Goal: Book appointment/travel/reservation

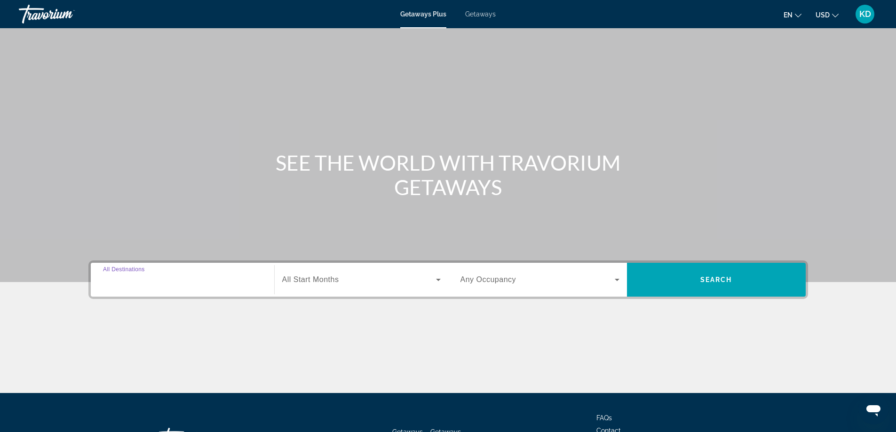
click at [186, 281] on input "Destination All Destinations" at bounding box center [182, 280] width 159 height 11
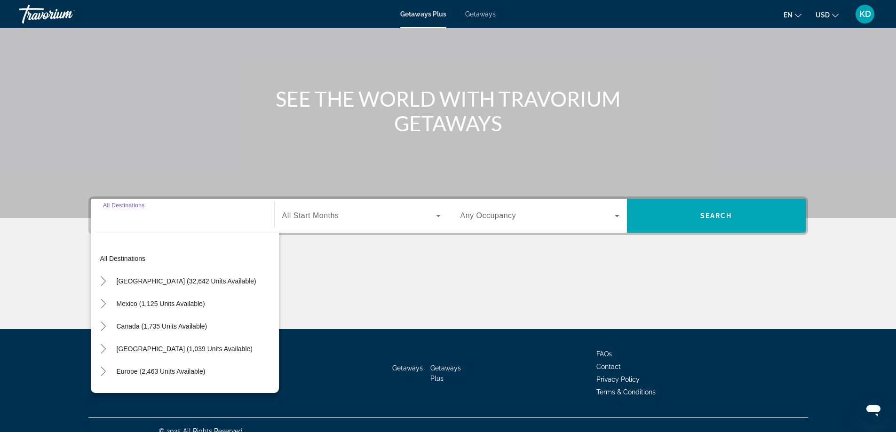
scroll to position [76, 0]
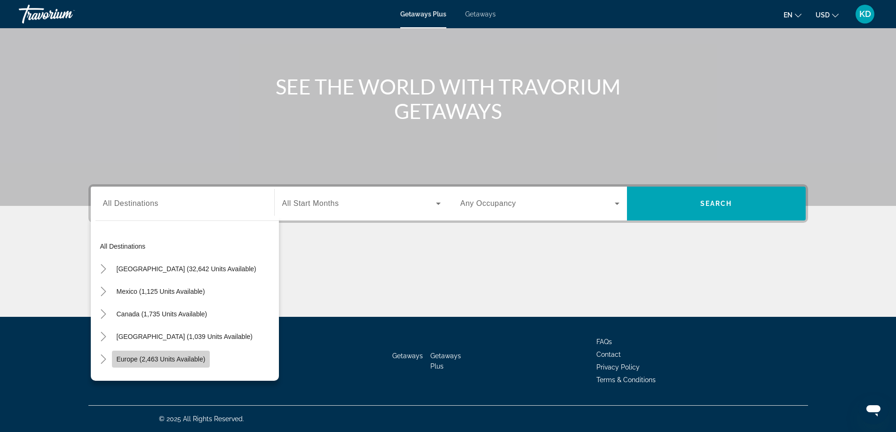
click at [166, 354] on span "Search widget" at bounding box center [161, 359] width 98 height 23
type input "**********"
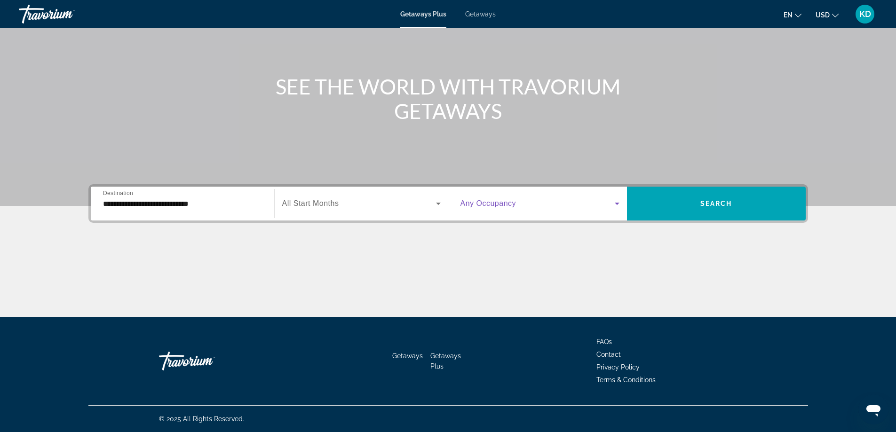
click at [616, 201] on icon "Search widget" at bounding box center [616, 203] width 11 height 11
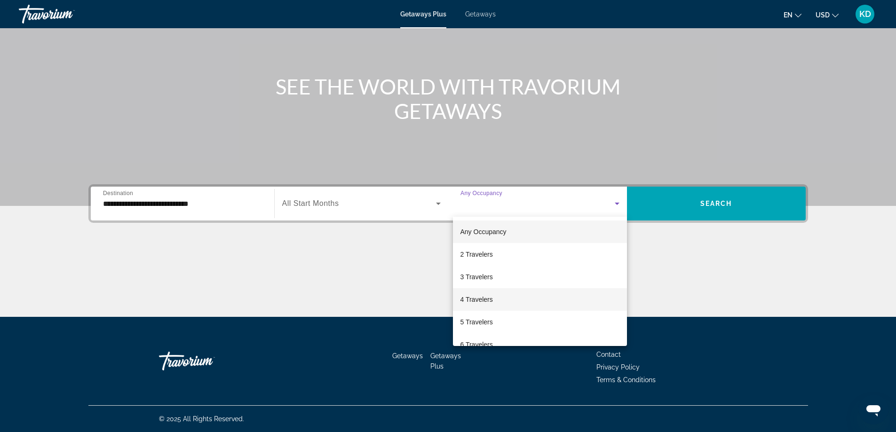
click at [481, 302] on span "4 Travelers" at bounding box center [476, 299] width 32 height 11
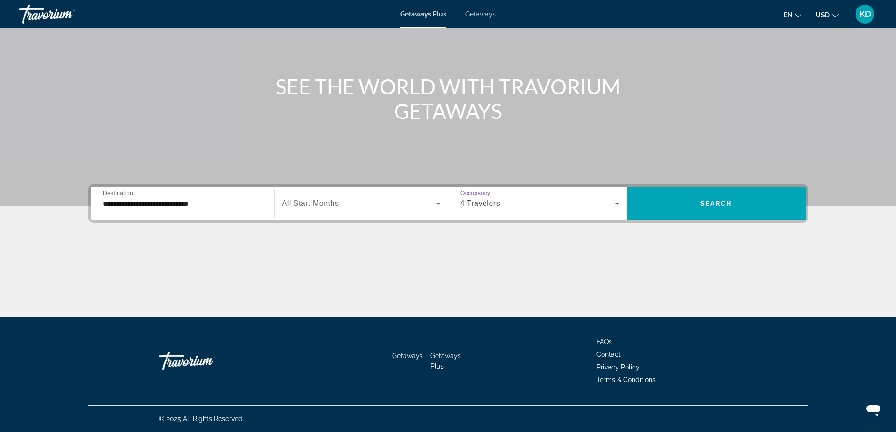
click at [361, 207] on span "Search widget" at bounding box center [359, 203] width 154 height 11
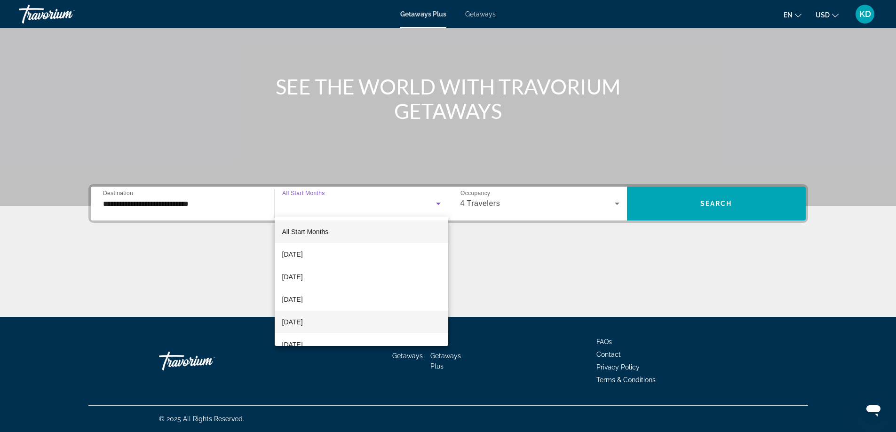
click at [303, 324] on span "[DATE]" at bounding box center [292, 321] width 21 height 11
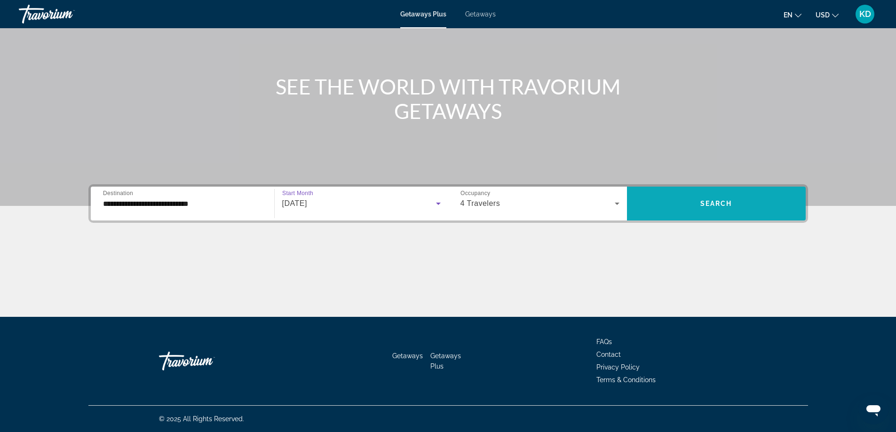
click at [703, 212] on span "Search widget" at bounding box center [716, 203] width 179 height 23
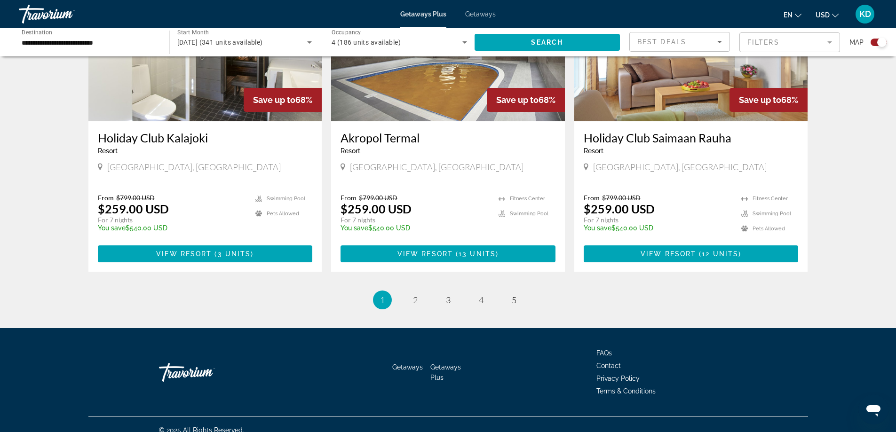
scroll to position [1380, 0]
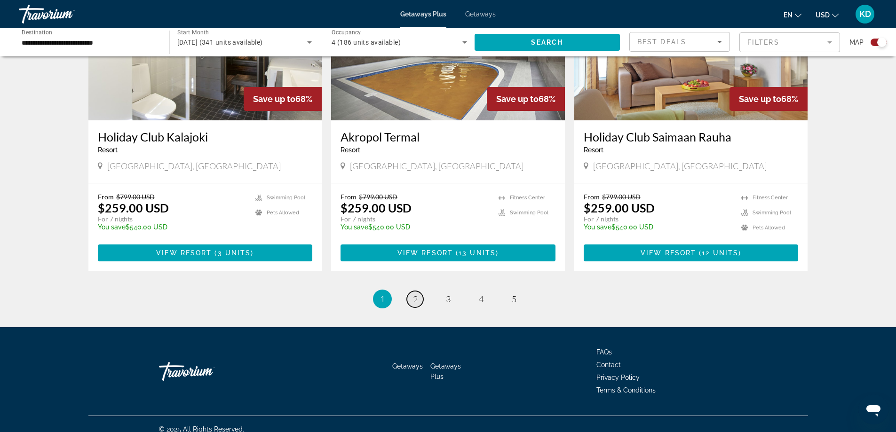
click at [413, 294] on span "2" at bounding box center [415, 299] width 5 height 10
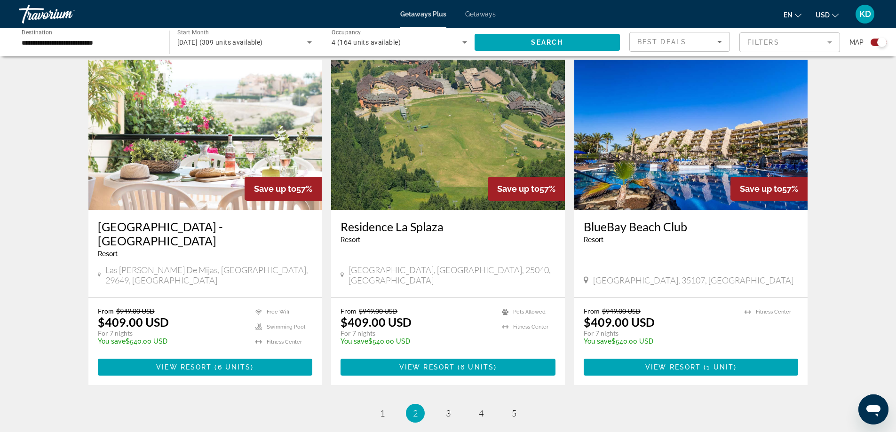
scroll to position [1316, 0]
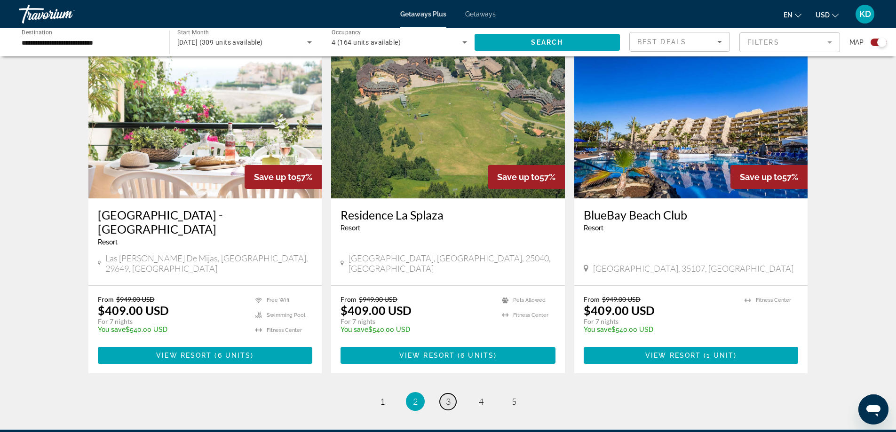
click at [449, 396] on span "3" at bounding box center [448, 401] width 5 height 10
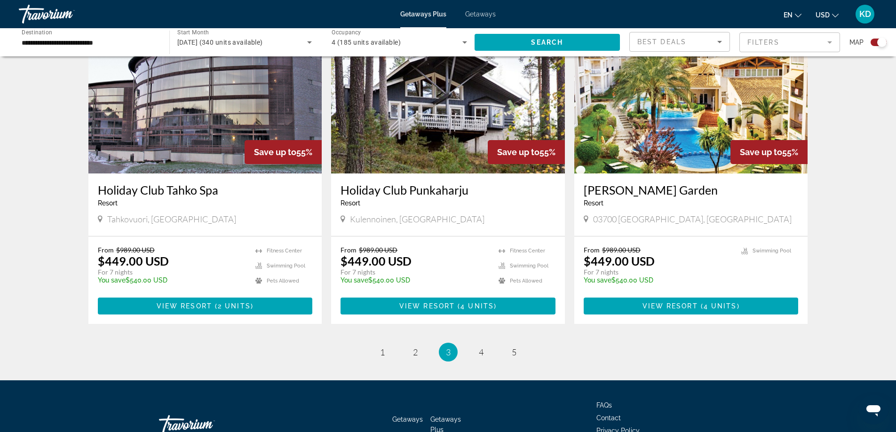
scroll to position [1380, 0]
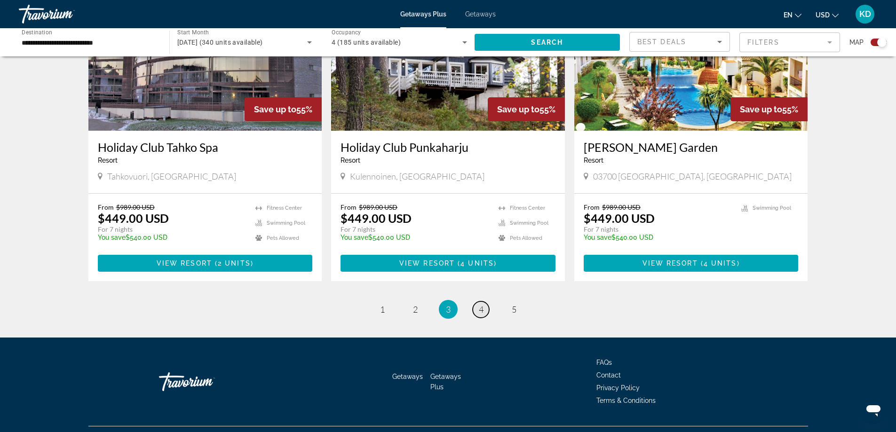
click at [480, 301] on link "page 4" at bounding box center [480, 309] width 16 height 16
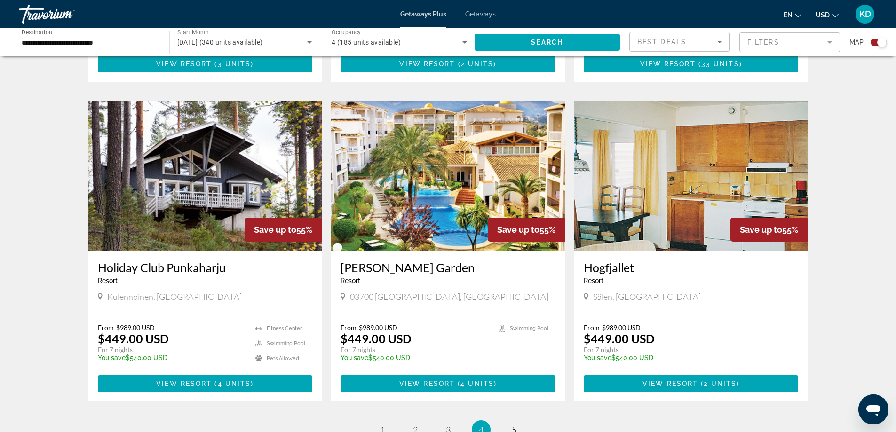
scroll to position [1269, 0]
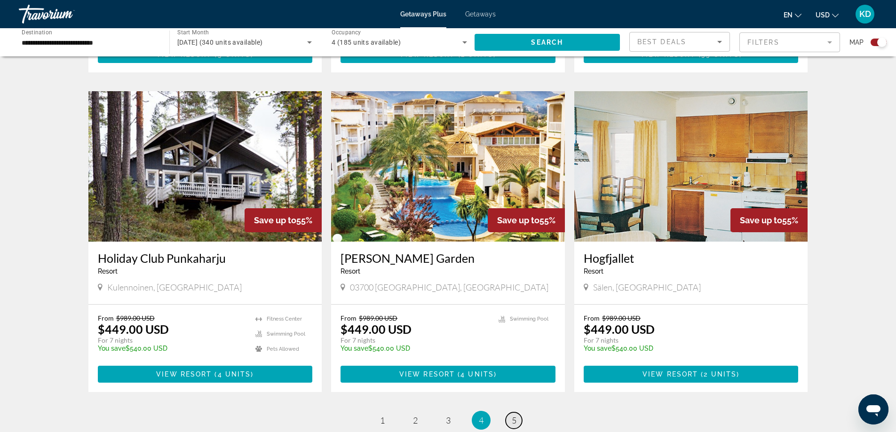
click at [514, 415] on span "5" at bounding box center [513, 420] width 5 height 10
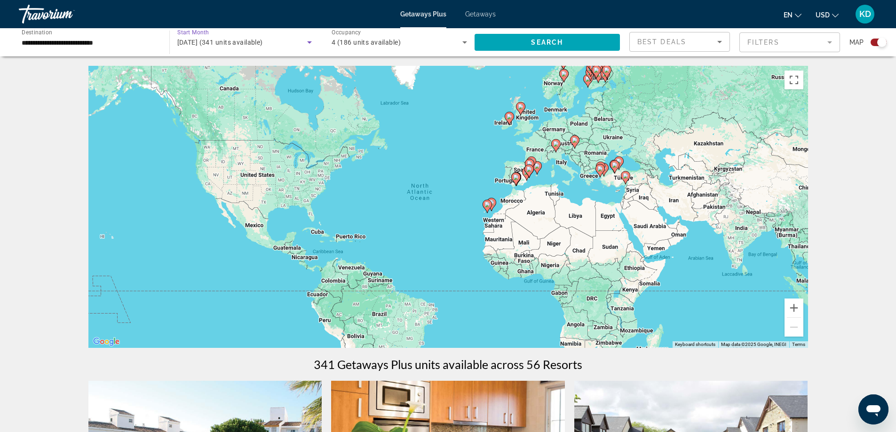
click at [304, 40] on icon "Search widget" at bounding box center [309, 42] width 11 height 11
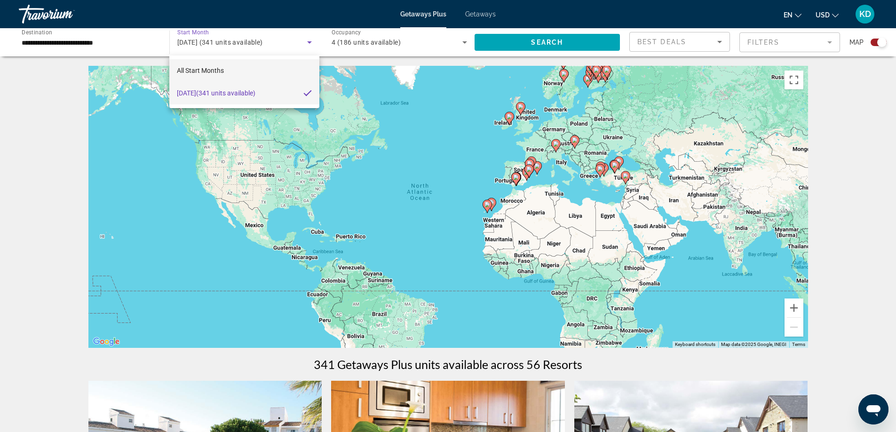
click at [219, 70] on span "All Start Months" at bounding box center [200, 71] width 47 height 8
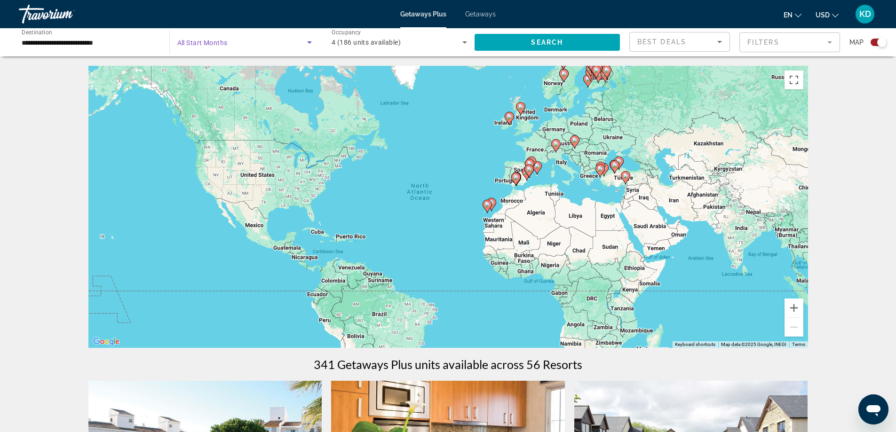
click at [307, 41] on icon "Search widget" at bounding box center [309, 42] width 11 height 11
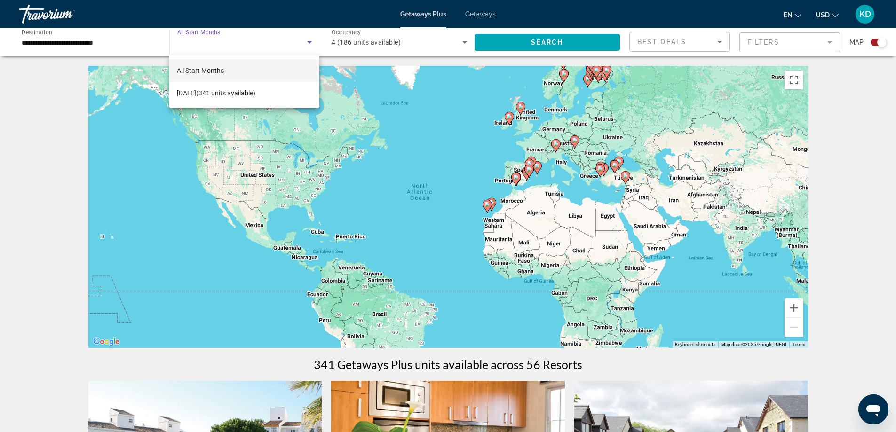
click at [67, 43] on div at bounding box center [448, 216] width 896 height 432
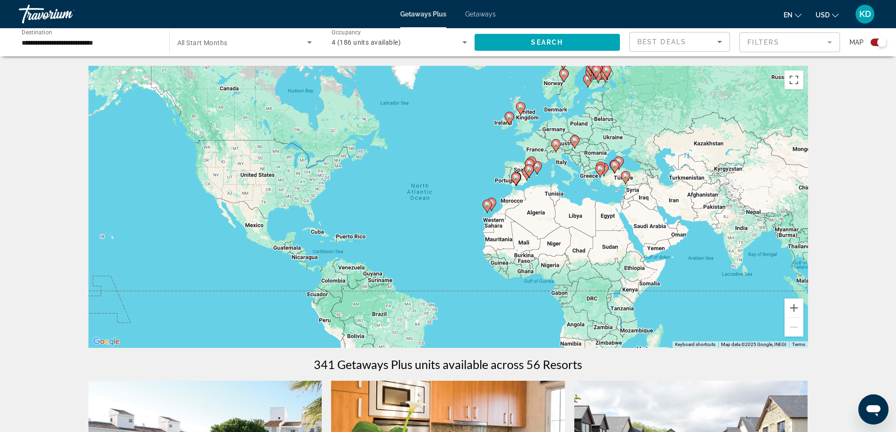
click at [67, 43] on input "**********" at bounding box center [89, 42] width 135 height 11
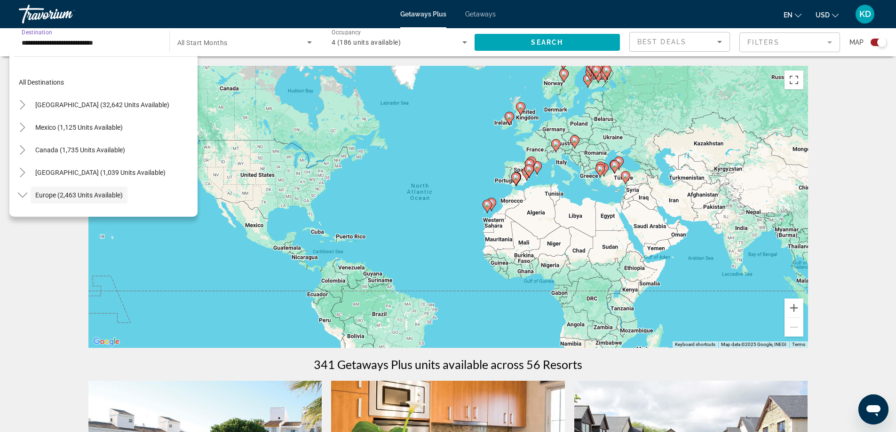
scroll to position [56, 0]
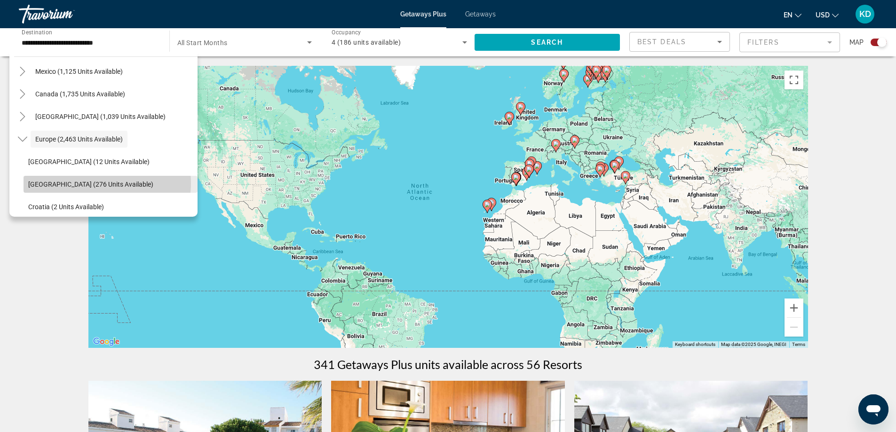
click at [98, 183] on span "[GEOGRAPHIC_DATA] (276 units available)" at bounding box center [90, 185] width 125 height 8
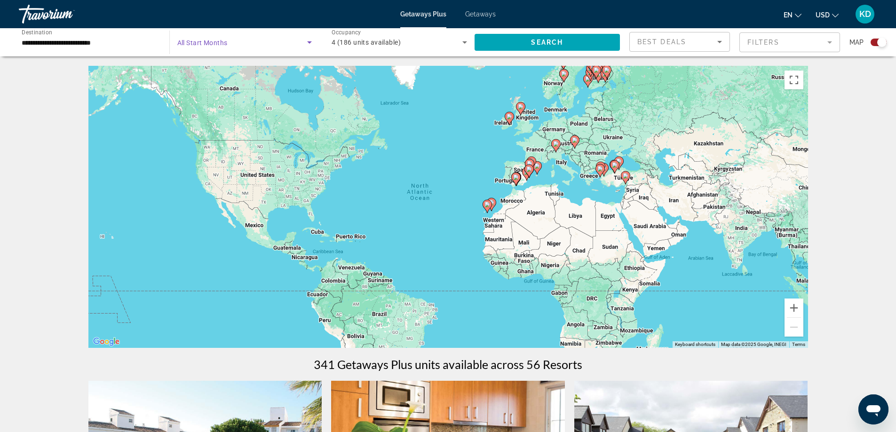
click at [309, 38] on icon "Search widget" at bounding box center [309, 42] width 11 height 11
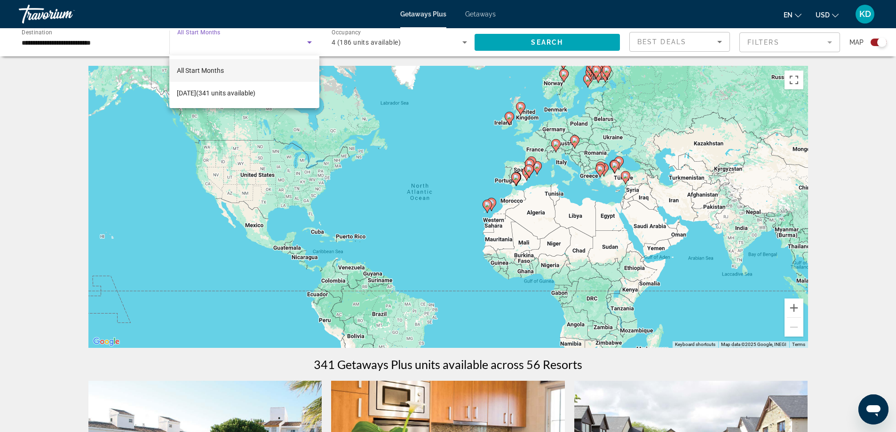
click at [244, 75] on mat-option "All Start Months" at bounding box center [243, 70] width 149 height 23
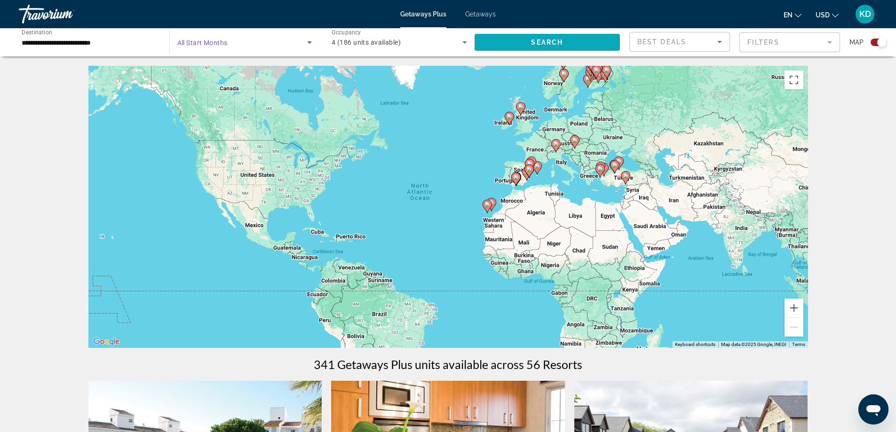
click at [536, 34] on span "Search widget" at bounding box center [547, 42] width 146 height 23
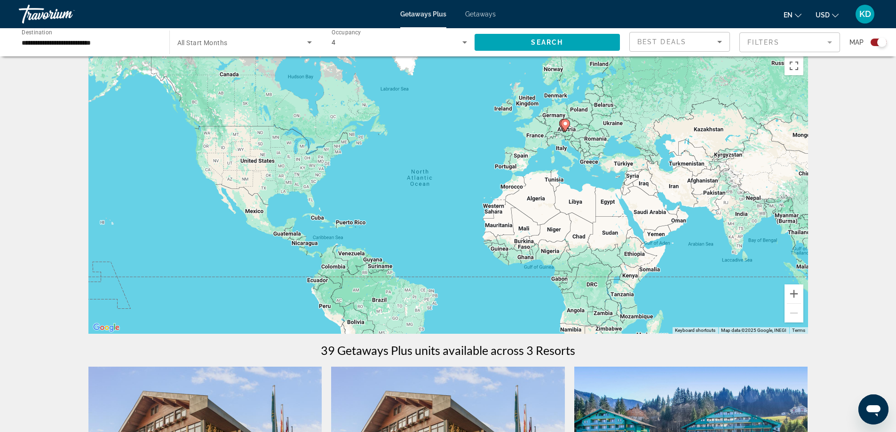
scroll to position [12, 0]
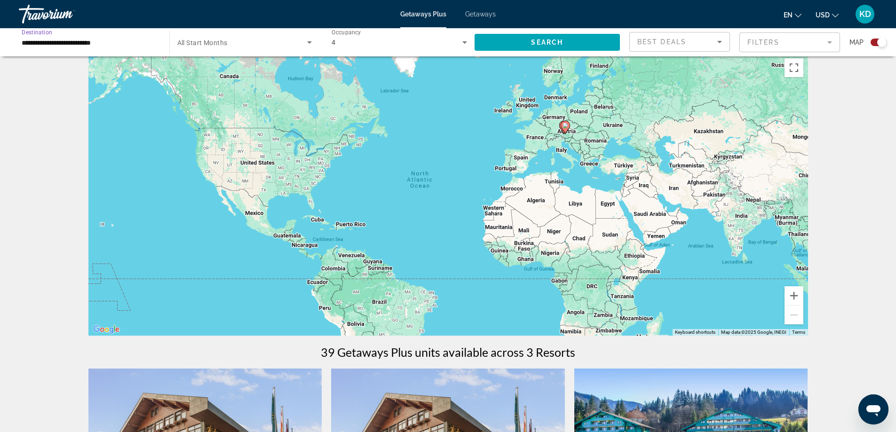
click at [109, 39] on input "**********" at bounding box center [89, 42] width 135 height 11
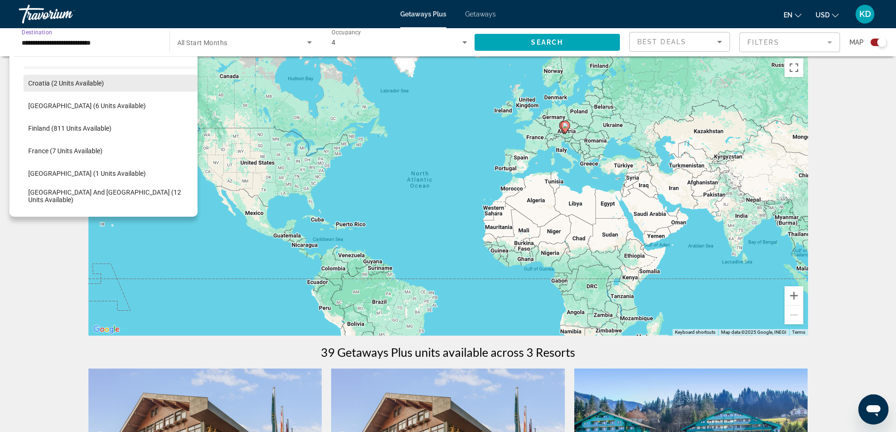
scroll to position [195, 0]
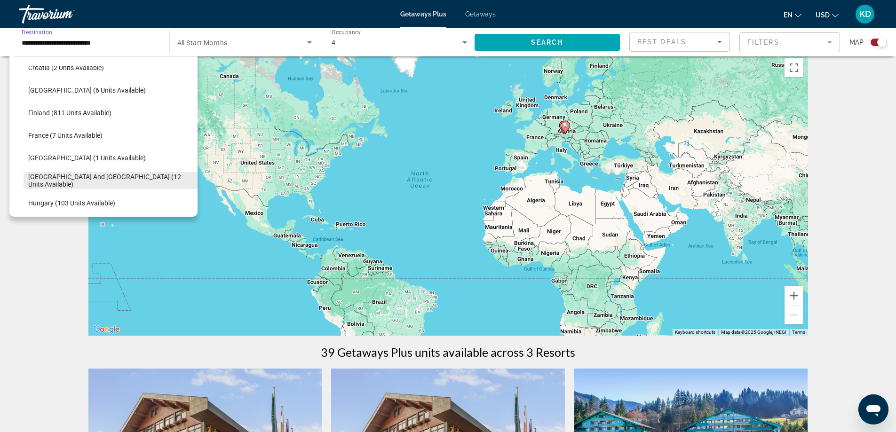
click at [116, 180] on span "[GEOGRAPHIC_DATA] and [GEOGRAPHIC_DATA] (12 units available)" at bounding box center [110, 180] width 165 height 15
type input "**********"
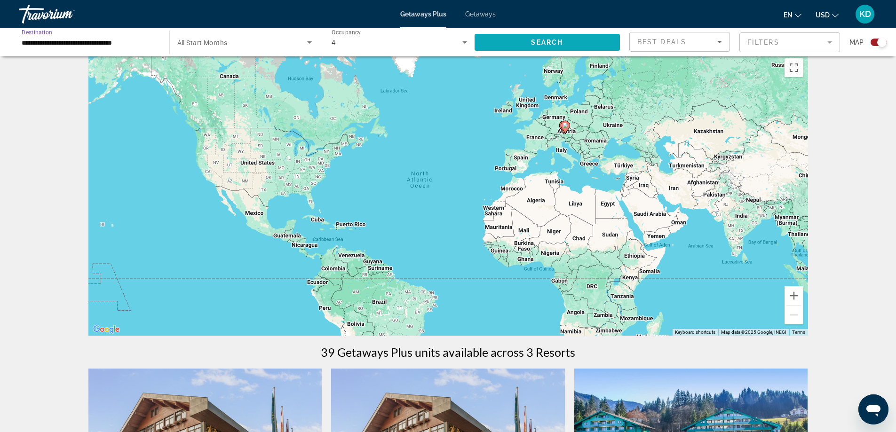
click at [524, 40] on span "Search widget" at bounding box center [547, 42] width 146 height 23
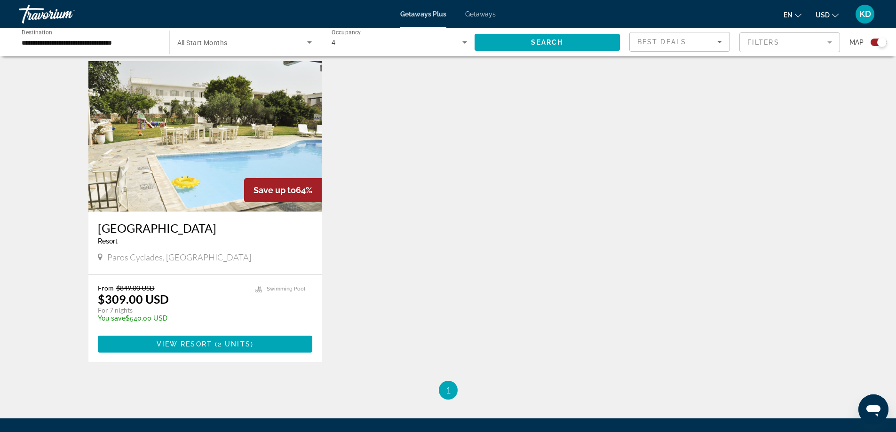
scroll to position [329, 0]
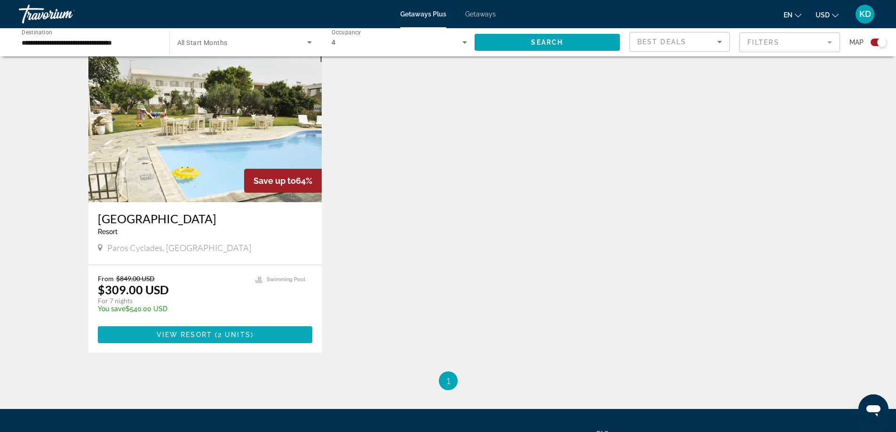
click at [250, 331] on span "( 2 units )" at bounding box center [232, 335] width 41 height 8
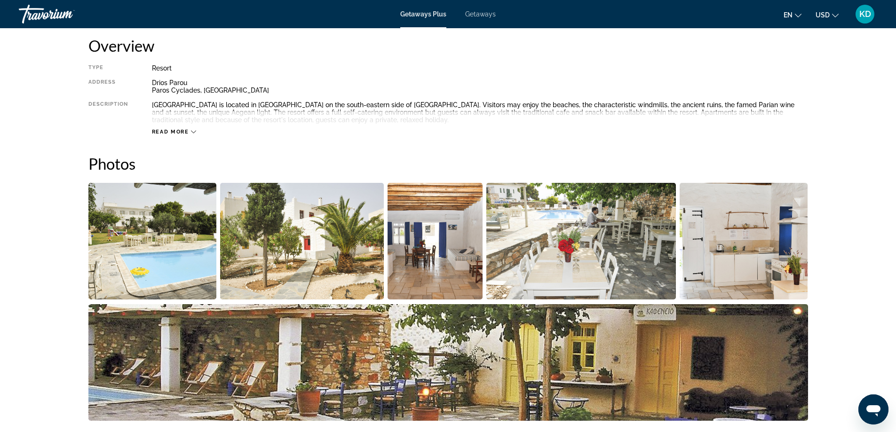
scroll to position [329, 0]
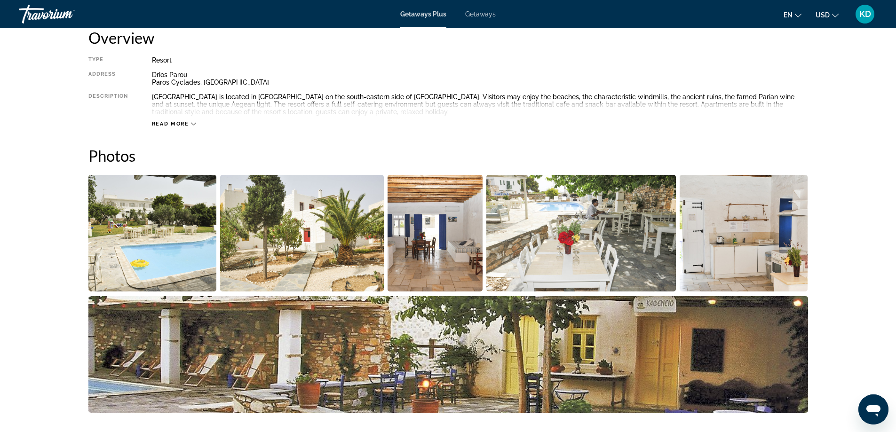
click at [147, 233] on img "Open full-screen image slider" at bounding box center [152, 233] width 128 height 117
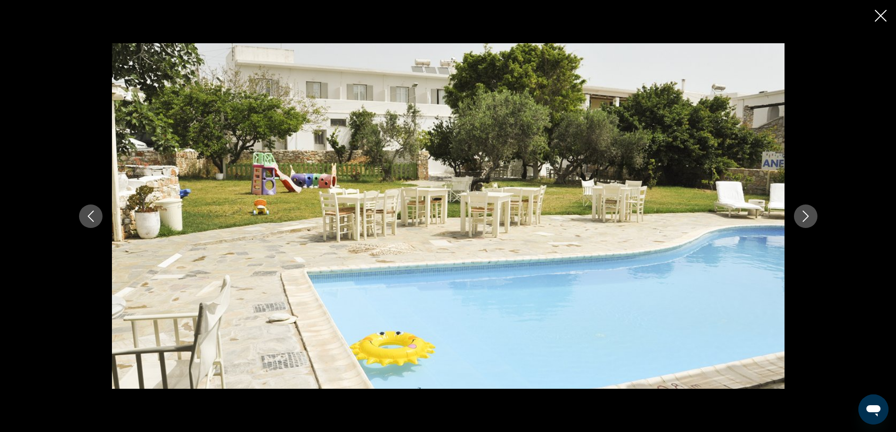
click at [806, 212] on icon "Next image" at bounding box center [805, 216] width 11 height 11
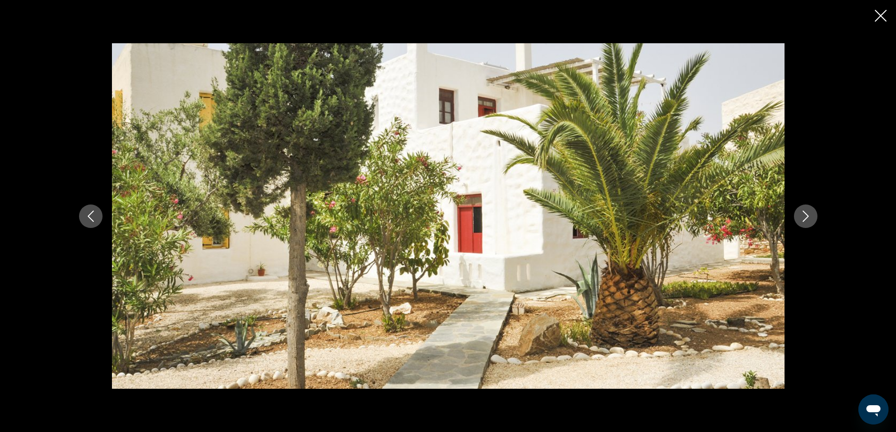
click at [806, 212] on icon "Next image" at bounding box center [805, 216] width 11 height 11
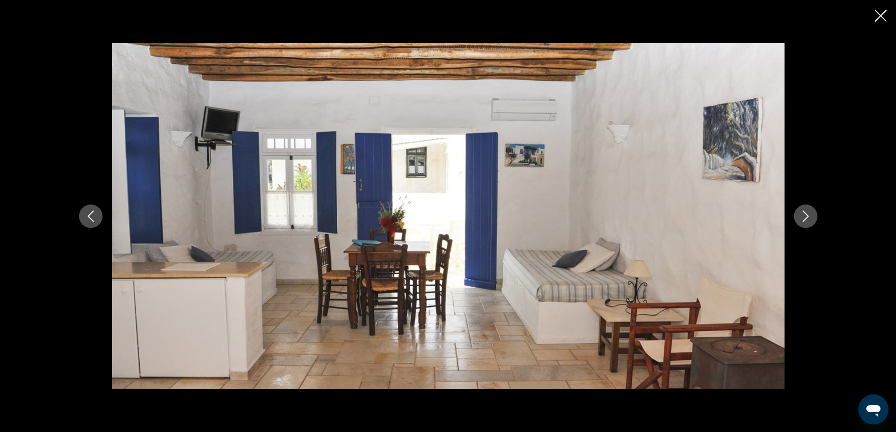
click at [805, 211] on icon "Next image" at bounding box center [805, 216] width 11 height 11
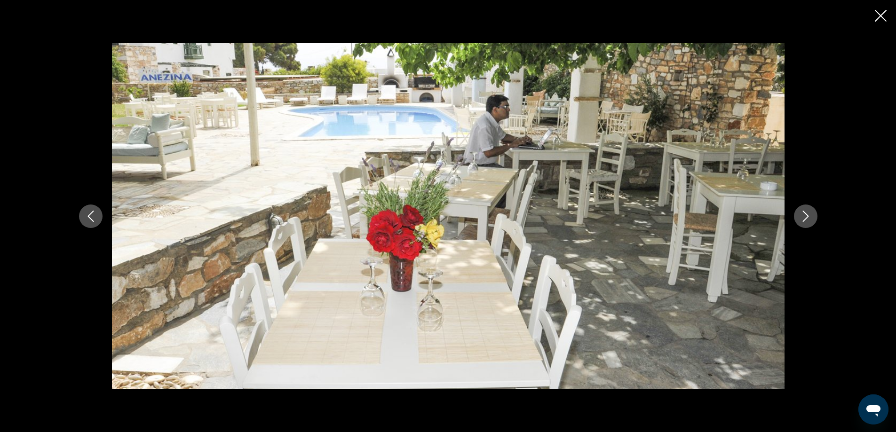
click at [805, 211] on icon "Next image" at bounding box center [805, 216] width 11 height 11
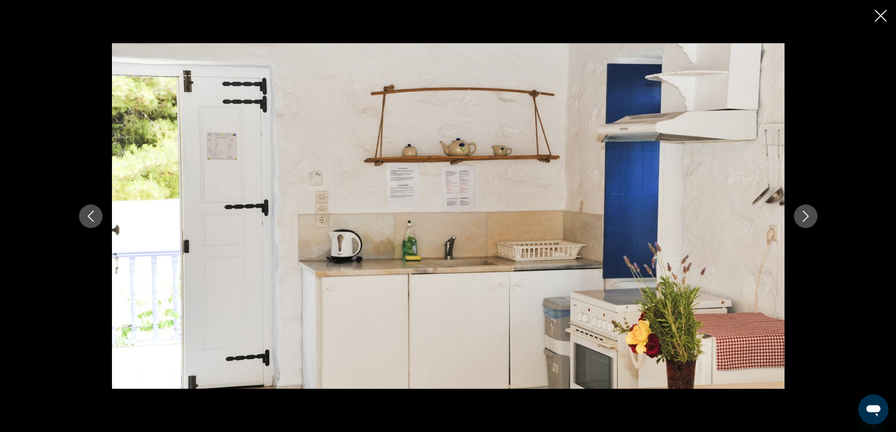
click at [805, 211] on icon "Next image" at bounding box center [805, 216] width 11 height 11
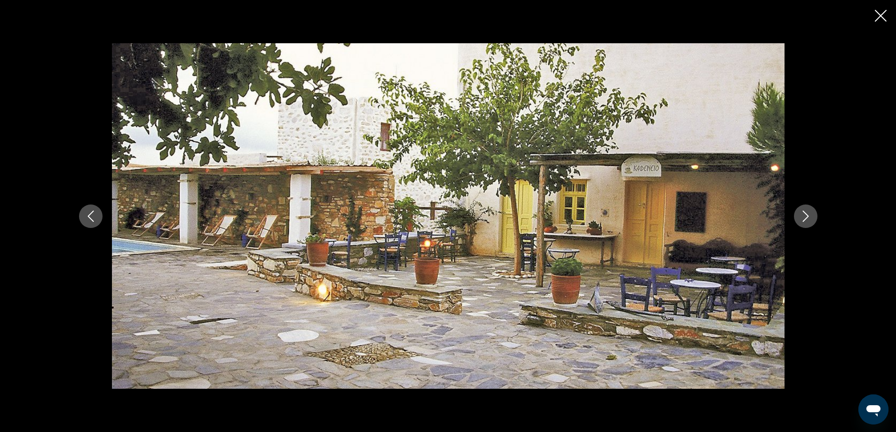
click at [805, 211] on icon "Next image" at bounding box center [805, 216] width 11 height 11
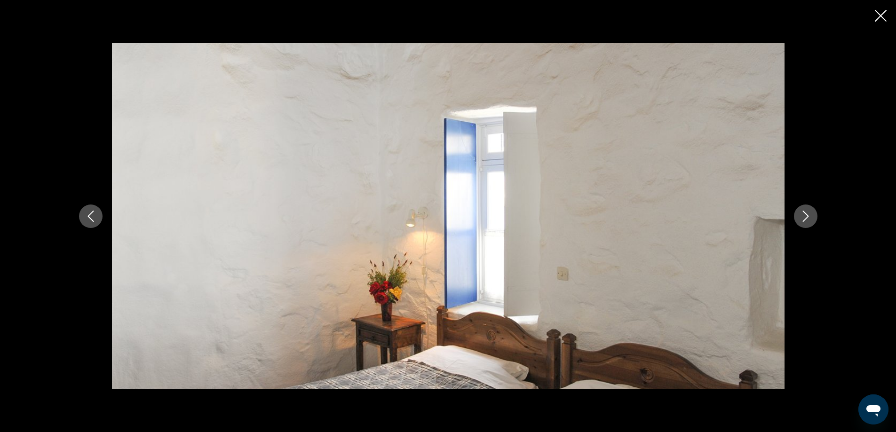
click at [805, 211] on icon "Next image" at bounding box center [805, 216] width 11 height 11
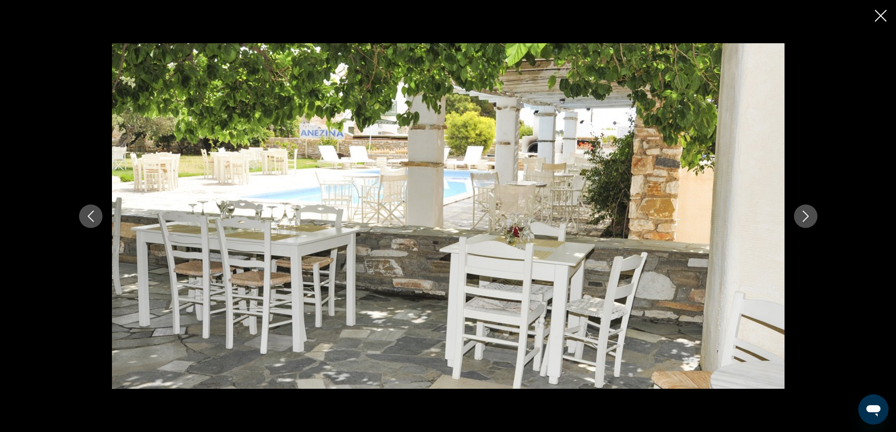
click at [805, 211] on icon "Next image" at bounding box center [805, 216] width 11 height 11
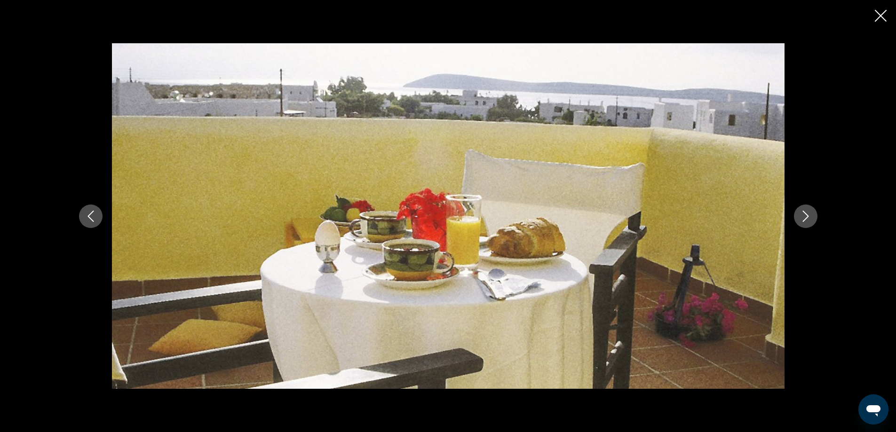
click at [804, 216] on icon "Next image" at bounding box center [805, 216] width 11 height 11
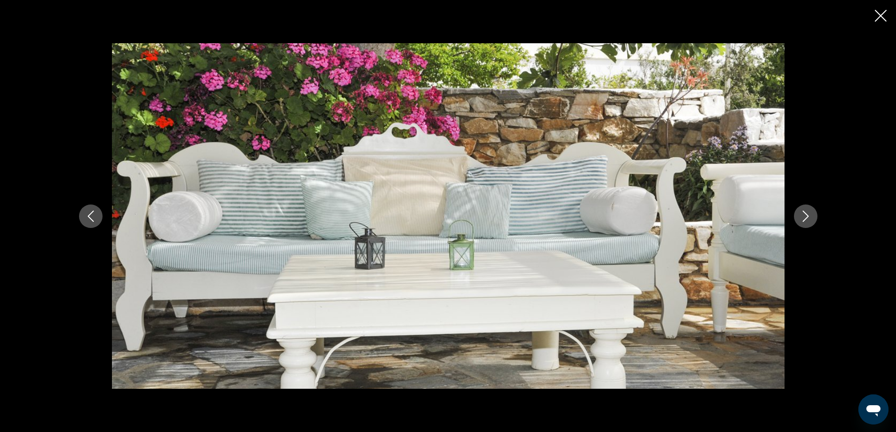
click at [804, 214] on icon "Next image" at bounding box center [805, 216] width 11 height 11
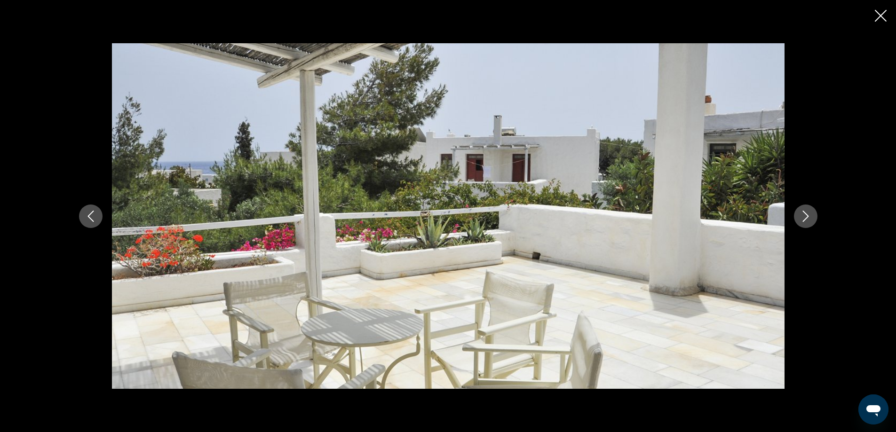
click at [804, 214] on icon "Next image" at bounding box center [805, 216] width 11 height 11
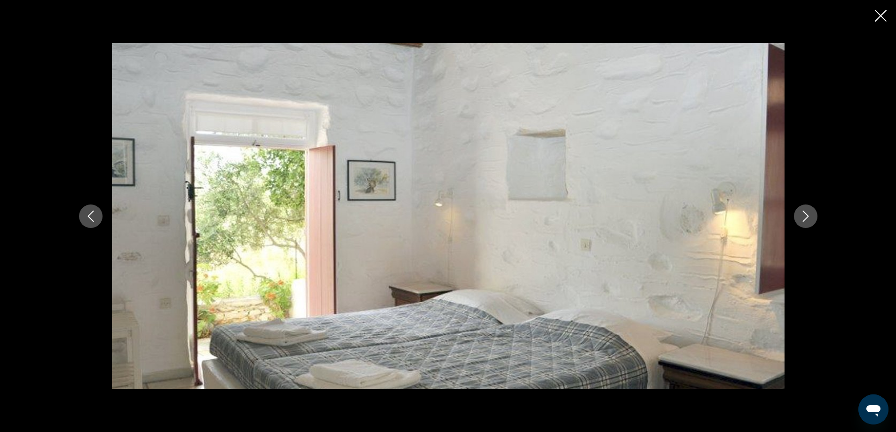
click at [878, 15] on icon "Close slideshow" at bounding box center [880, 16] width 12 height 12
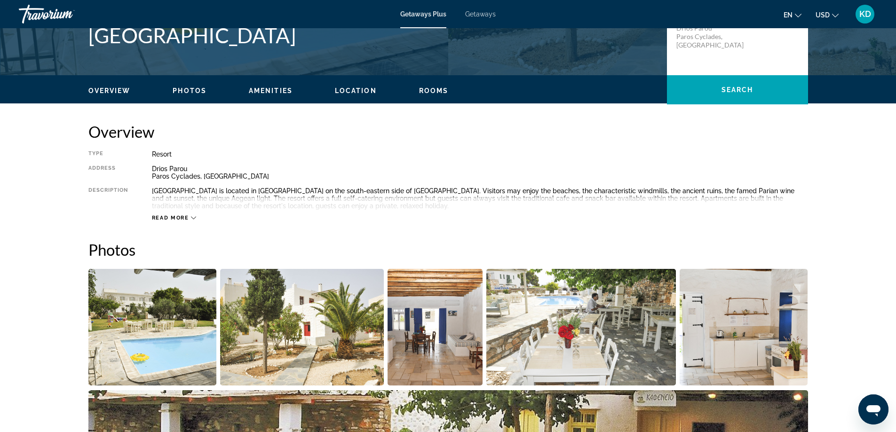
scroll to position [94, 0]
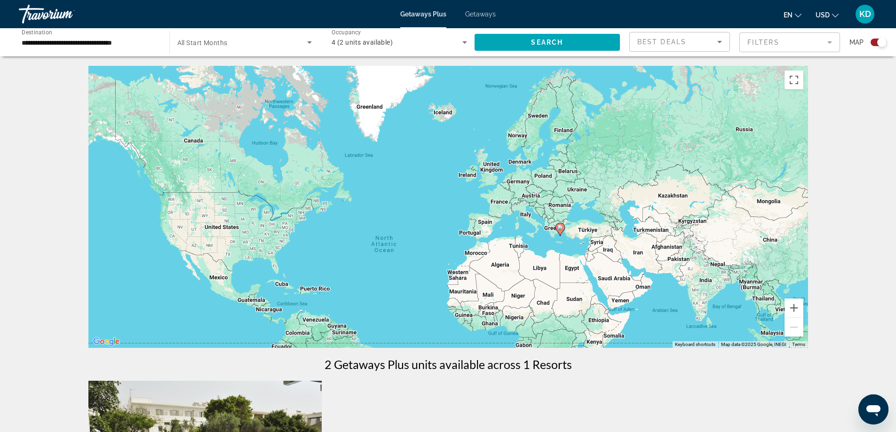
drag, startPoint x: 553, startPoint y: 102, endPoint x: 517, endPoint y: 156, distance: 64.4
click at [517, 156] on div "To activate drag with keyboard, press Alt + Enter. Once in keyboard drag state,…" at bounding box center [447, 207] width 719 height 282
click at [149, 45] on input "**********" at bounding box center [89, 42] width 135 height 11
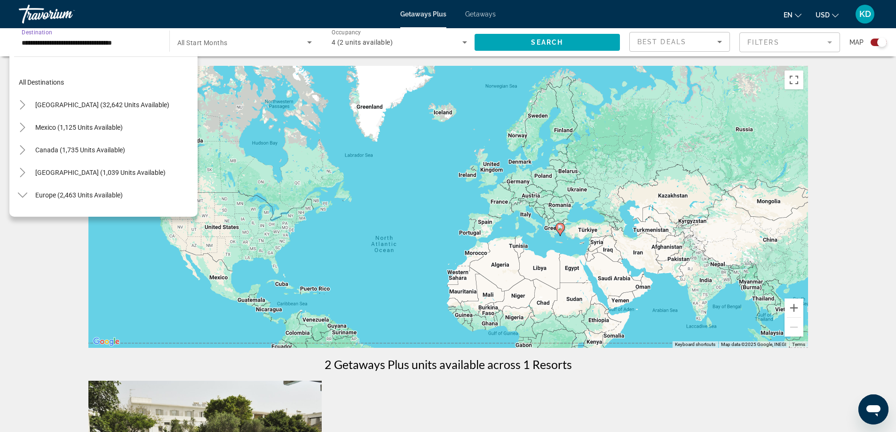
scroll to position [236, 0]
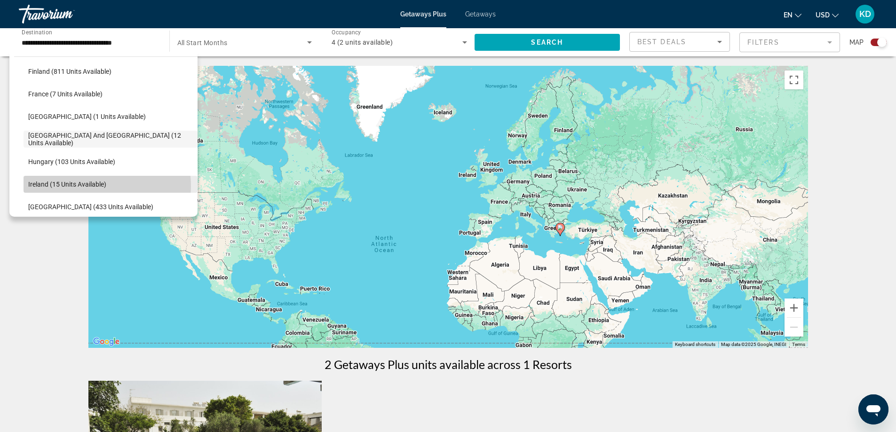
click at [83, 186] on span "Ireland (15 units available)" at bounding box center [67, 185] width 78 height 8
type input "**********"
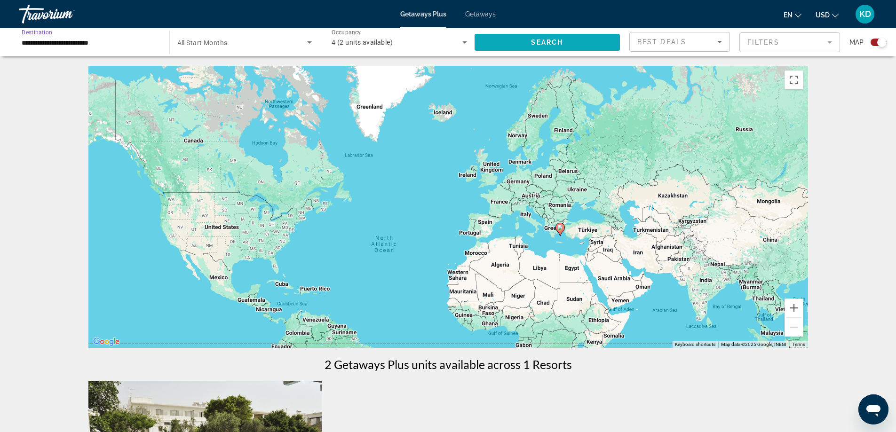
click at [552, 39] on span "Search" at bounding box center [547, 43] width 32 height 8
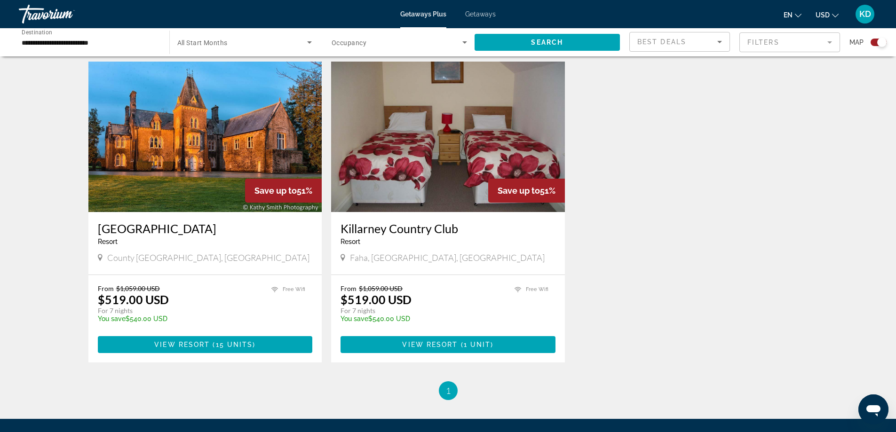
scroll to position [329, 0]
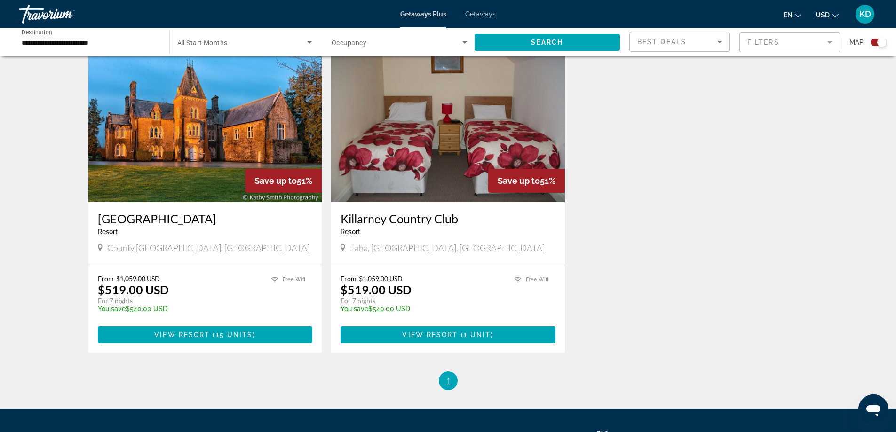
click at [182, 167] on img "Main content" at bounding box center [205, 127] width 234 height 150
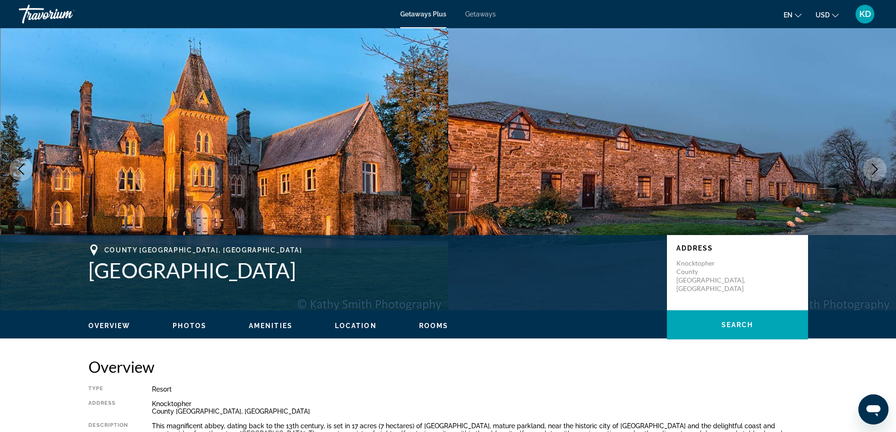
click at [870, 173] on icon "Next image" at bounding box center [874, 169] width 11 height 11
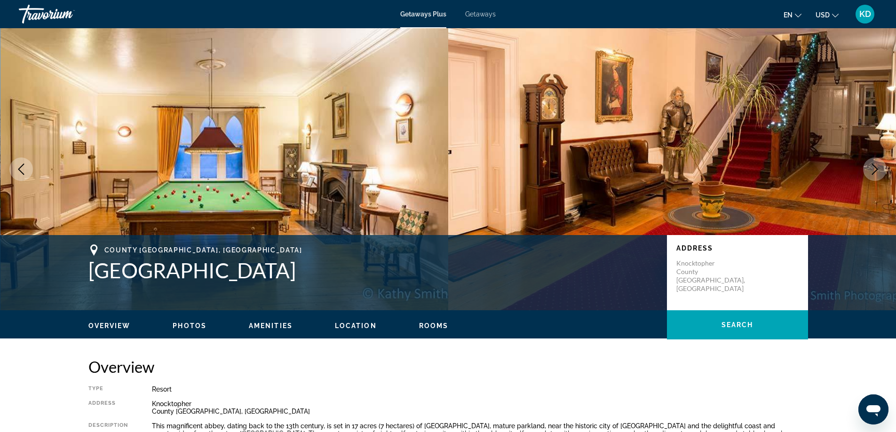
click at [870, 173] on icon "Next image" at bounding box center [874, 169] width 11 height 11
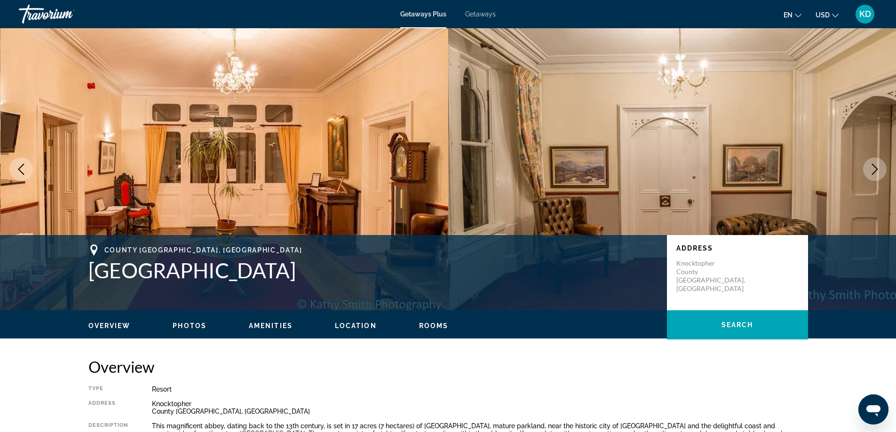
click at [870, 173] on icon "Next image" at bounding box center [874, 169] width 11 height 11
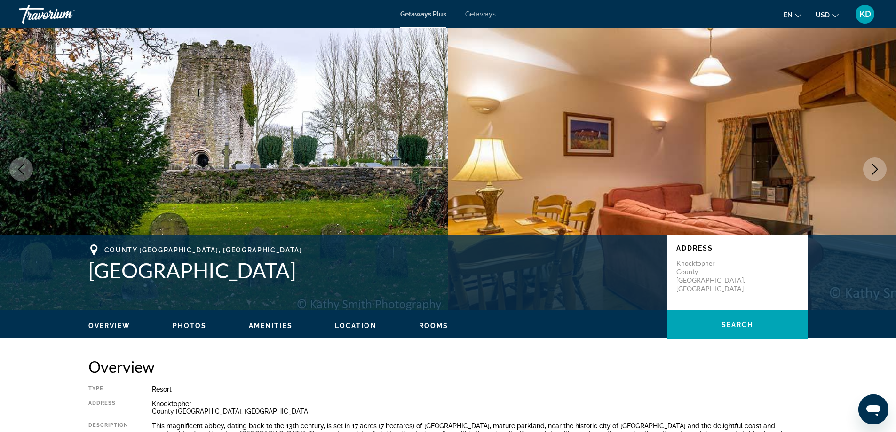
click at [870, 173] on icon "Next image" at bounding box center [874, 169] width 11 height 11
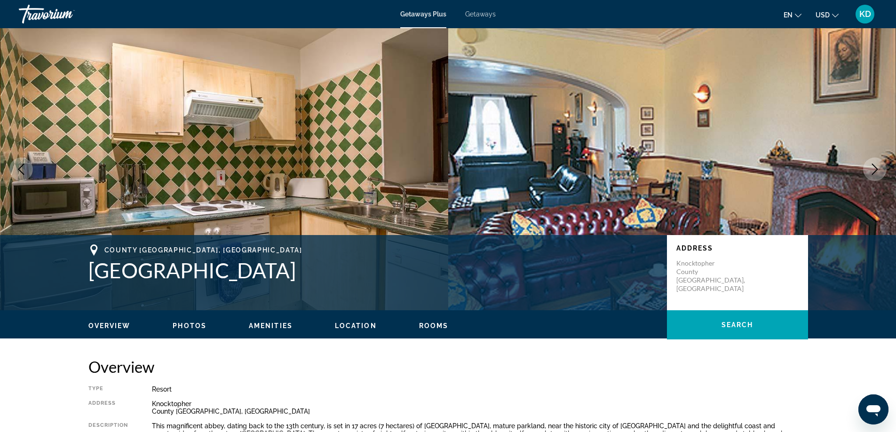
click at [870, 173] on icon "Next image" at bounding box center [874, 169] width 11 height 11
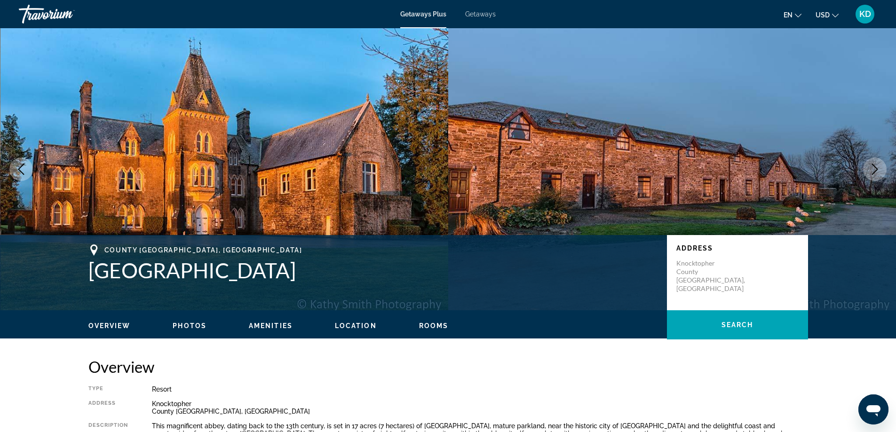
click at [870, 173] on icon "Next image" at bounding box center [874, 169] width 11 height 11
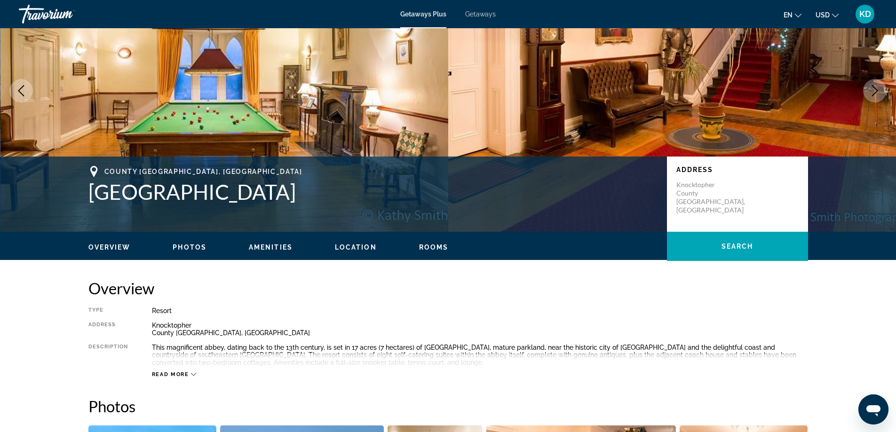
scroll to position [94, 0]
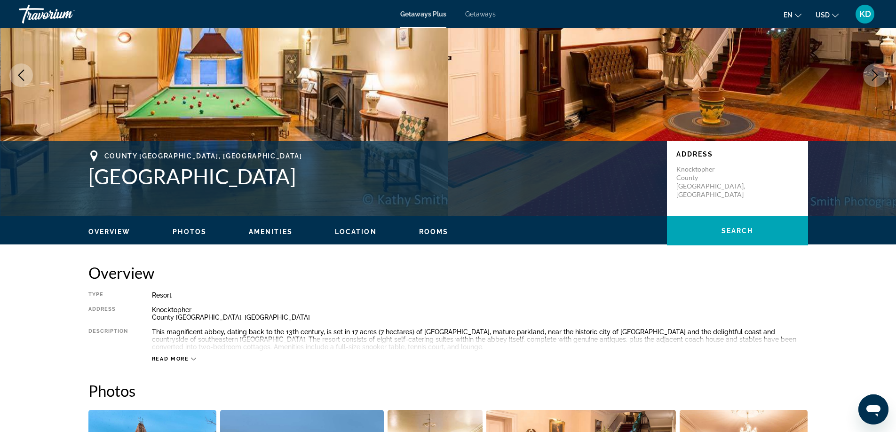
click at [191, 359] on icon "Main content" at bounding box center [193, 358] width 5 height 5
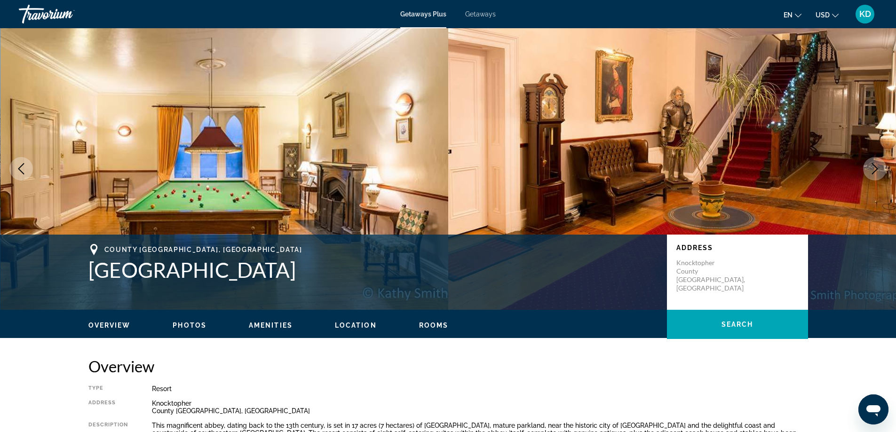
scroll to position [0, 0]
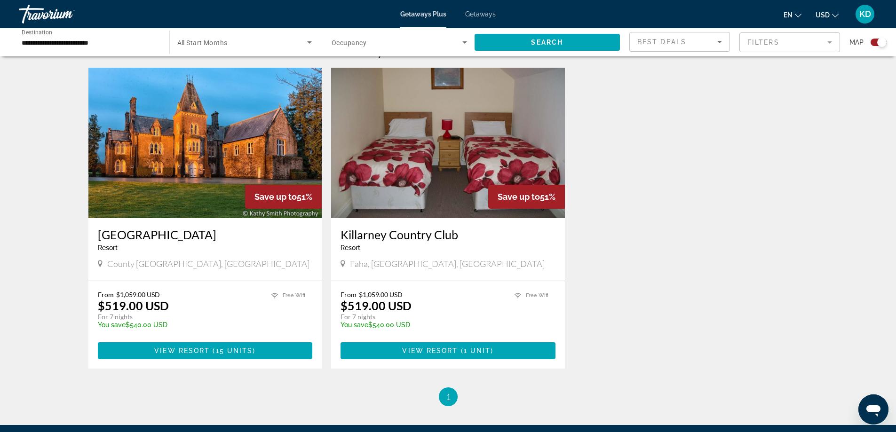
scroll to position [329, 0]
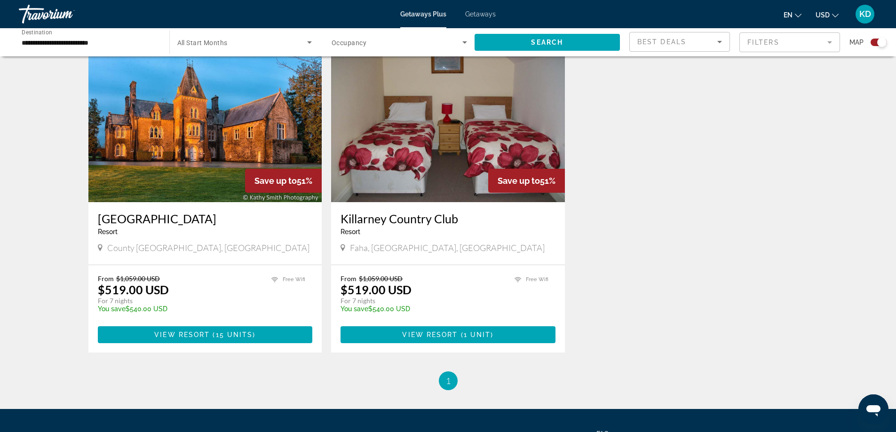
click at [443, 150] on img "Main content" at bounding box center [448, 127] width 234 height 150
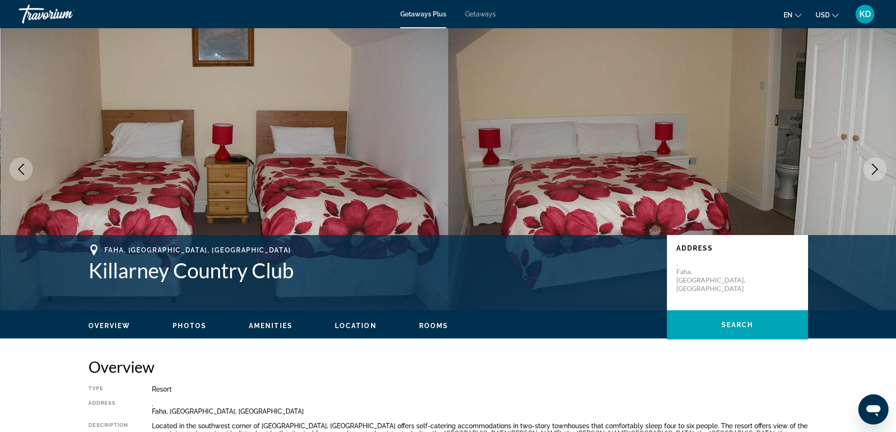
click at [875, 165] on icon "Next image" at bounding box center [874, 169] width 11 height 11
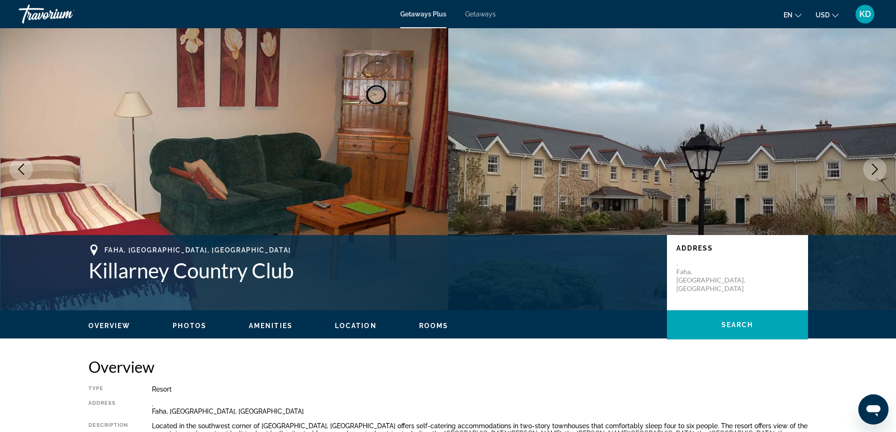
click at [869, 164] on icon "Next image" at bounding box center [874, 169] width 11 height 11
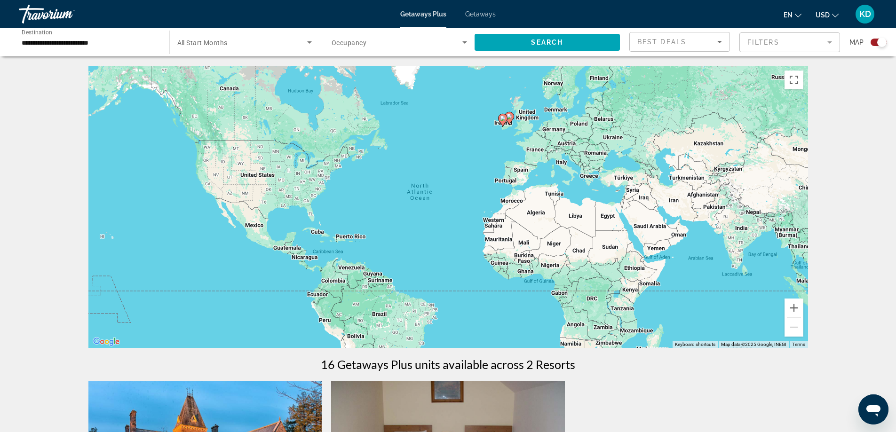
click at [556, 114] on div "To activate drag with keyboard, press Alt + Enter. Once in keyboard drag state,…" at bounding box center [447, 207] width 719 height 282
click at [126, 44] on input "**********" at bounding box center [89, 42] width 135 height 11
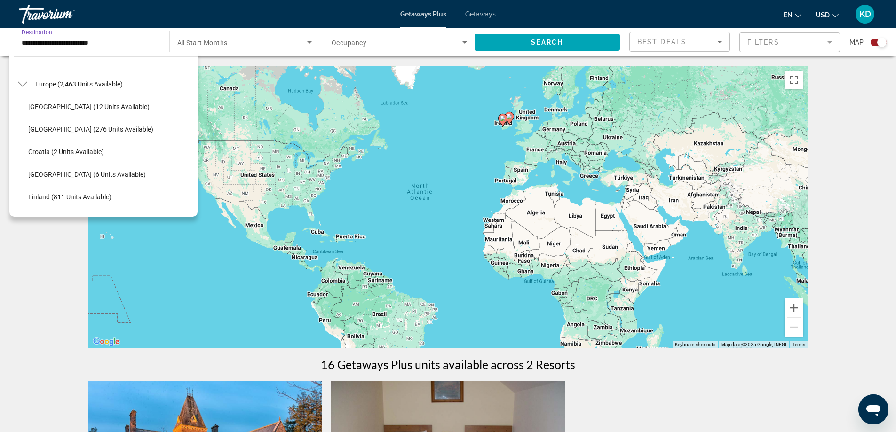
scroll to position [94, 0]
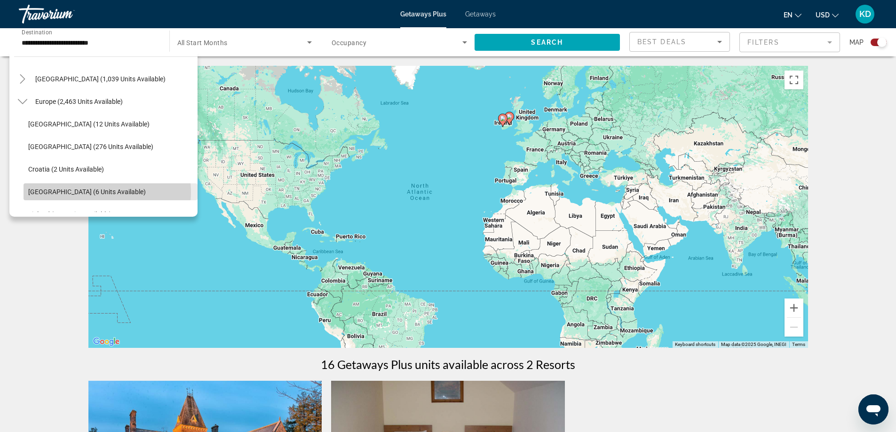
click at [99, 192] on span "[GEOGRAPHIC_DATA] (6 units available)" at bounding box center [87, 192] width 118 height 8
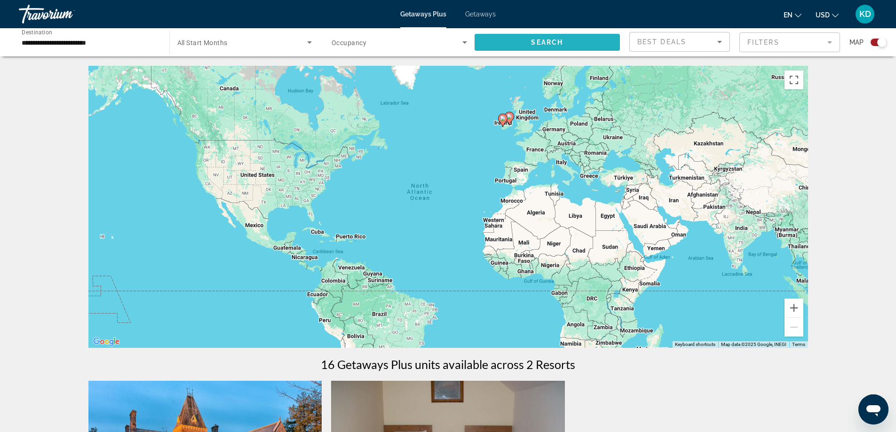
click at [524, 35] on span "Search widget" at bounding box center [547, 42] width 146 height 23
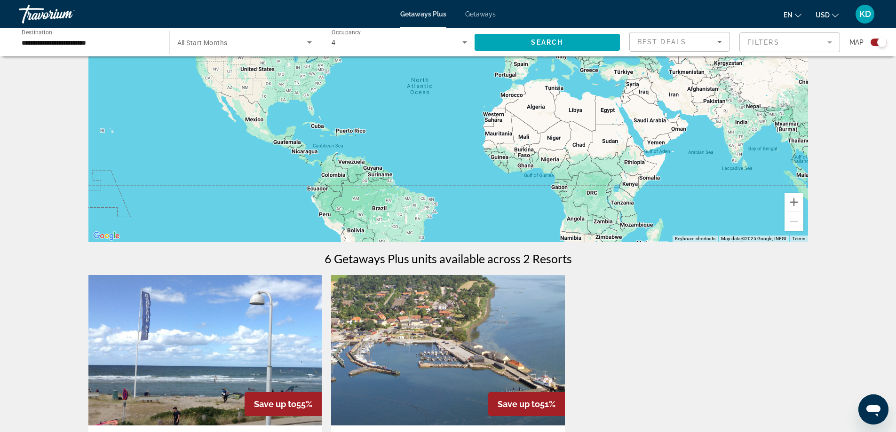
scroll to position [45, 0]
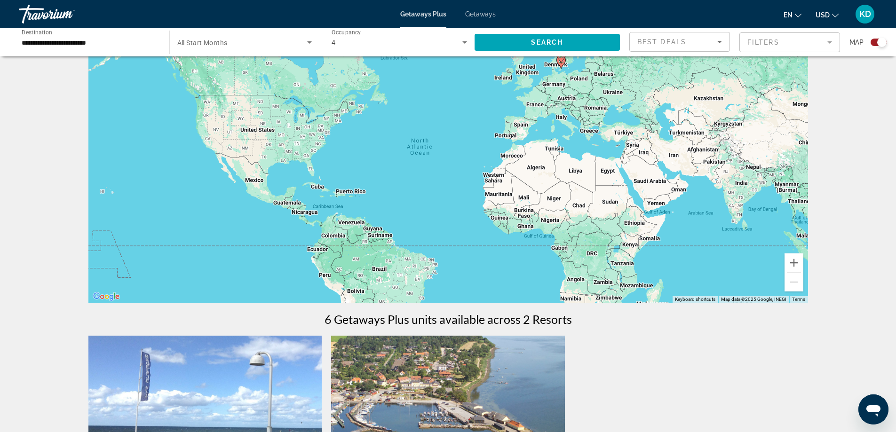
click at [83, 46] on input "**********" at bounding box center [89, 42] width 135 height 11
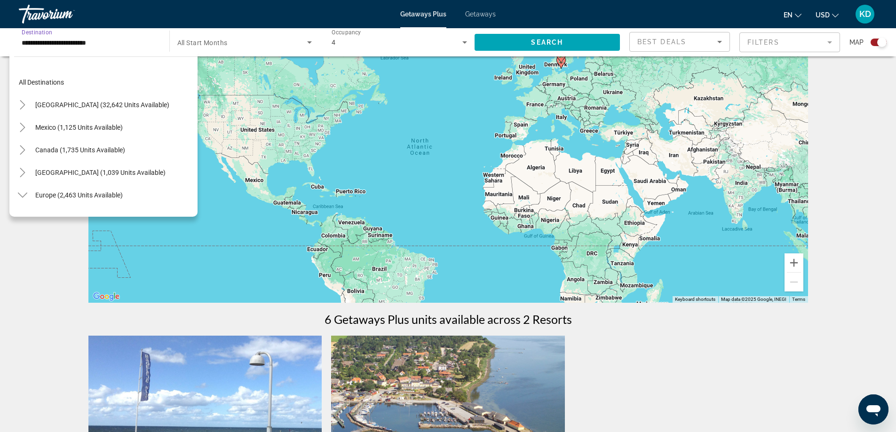
scroll to position [146, 0]
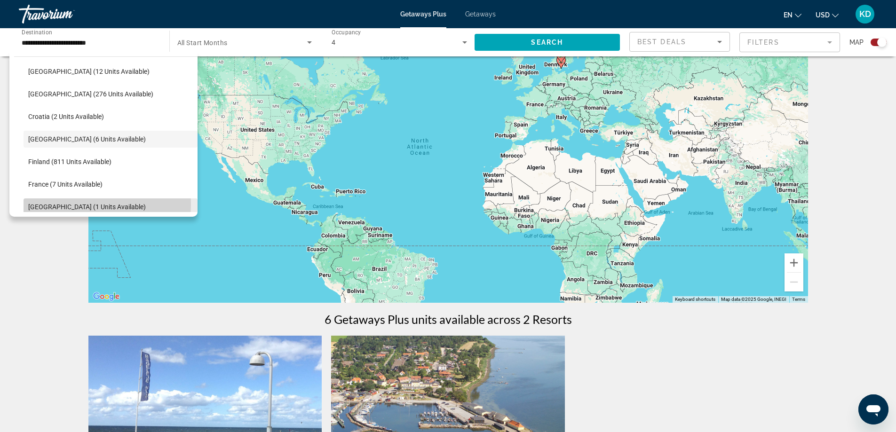
click at [92, 204] on span "[GEOGRAPHIC_DATA] (1 units available)" at bounding box center [87, 207] width 118 height 8
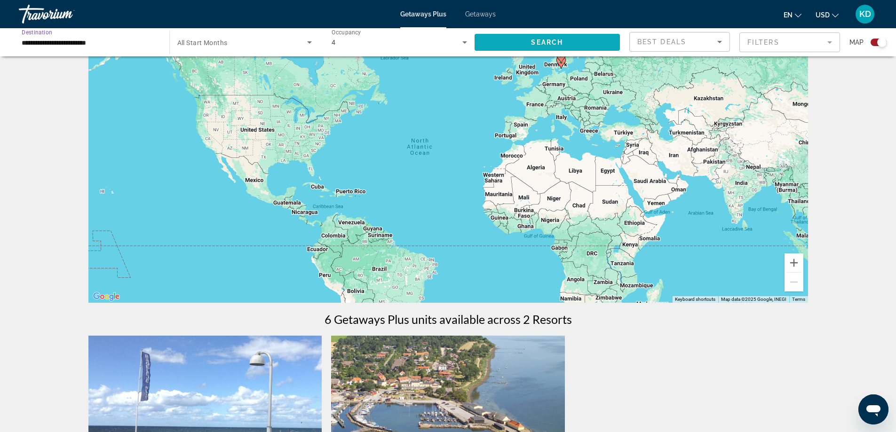
click at [562, 42] on span "Search" at bounding box center [547, 43] width 32 height 8
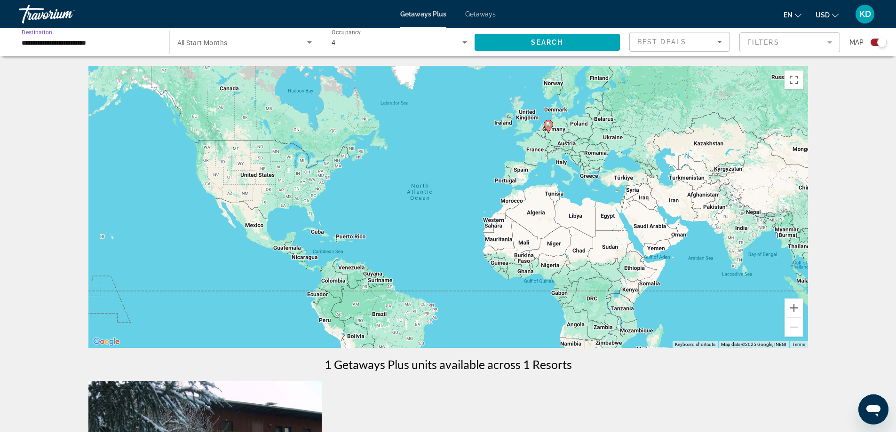
click at [114, 42] on input "**********" at bounding box center [89, 42] width 135 height 11
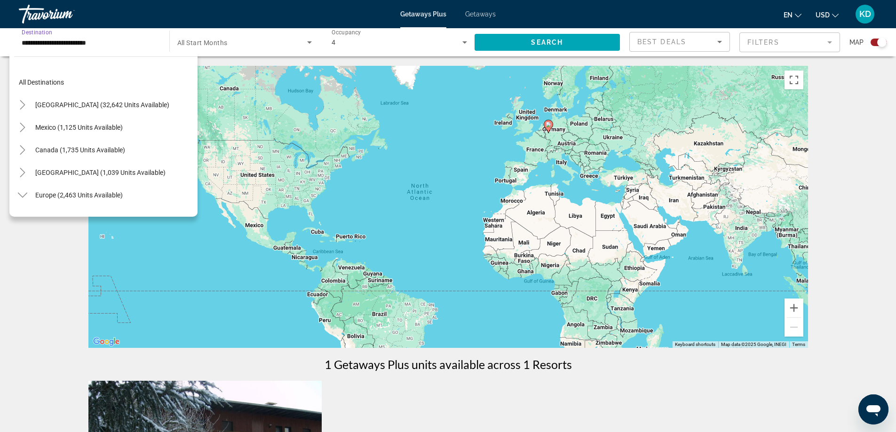
scroll to position [214, 0]
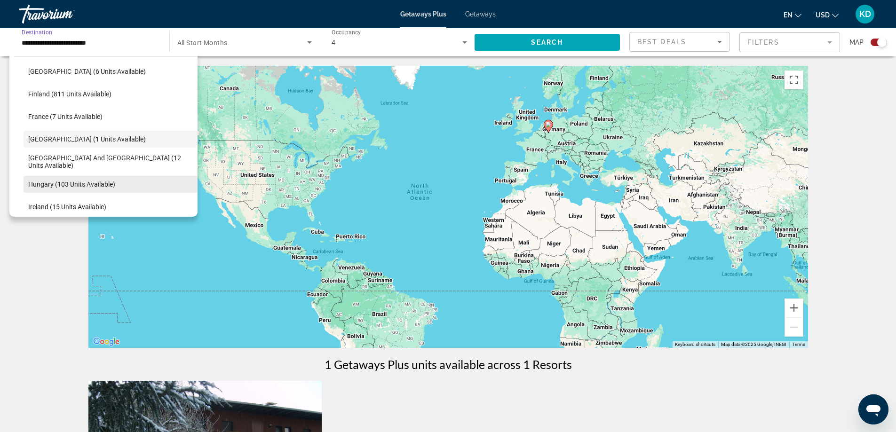
click at [85, 184] on span "Hungary (103 units available)" at bounding box center [71, 185] width 87 height 8
type input "**********"
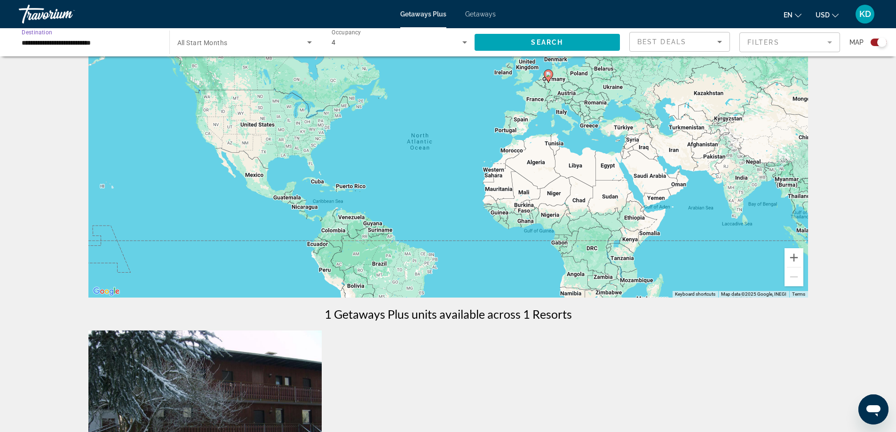
scroll to position [0, 0]
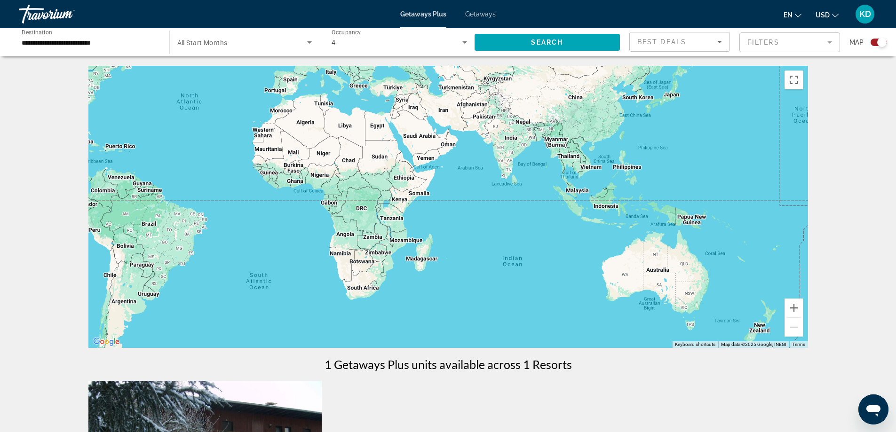
drag, startPoint x: 585, startPoint y: 221, endPoint x: 356, endPoint y: 132, distance: 245.7
click at [356, 132] on div "To activate drag with keyboard, press Alt + Enter. Once in keyboard drag state,…" at bounding box center [447, 207] width 719 height 282
